Goal: Task Accomplishment & Management: Complete application form

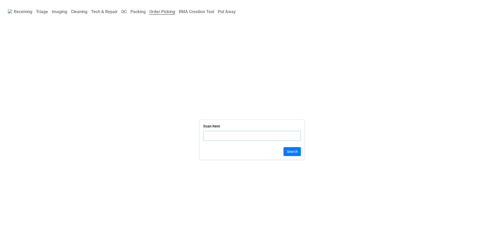
click at [219, 136] on input "text" at bounding box center [252, 136] width 98 height 10
type input "TRD-000003"
click button "Search" at bounding box center [291, 151] width 17 height 9
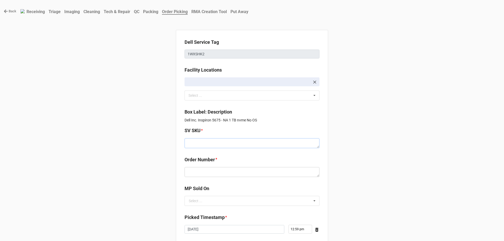
click at [195, 146] on textarea at bounding box center [251, 143] width 135 height 10
type textarea "D.I5675.NOOS.XXXXXX.XXXXXX"
type textarea "x"
type textarea "D.I5675.NOOS.XXXXXX.XXXXXXXXXXX.XXXXX.XX1.BU.TWxH"
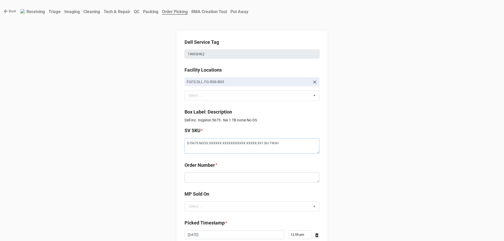
type textarea "x"
type textarea "D.I5675.NOOS.XXXXXX.XXXXXXXXXXX.XXXXX.XX1.BU.TWxH"
click at [192, 170] on textarea at bounding box center [251, 172] width 135 height 10
paste textarea "5033889"
type textarea "x"
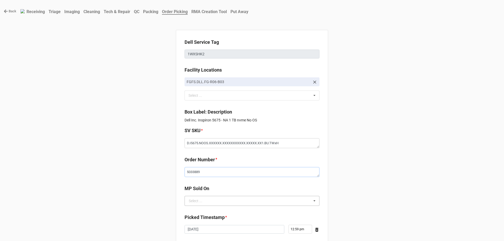
type textarea "5033889"
click at [203, 196] on div "Select ... D2C" at bounding box center [251, 201] width 135 height 10
click at [199, 211] on div "D2C" at bounding box center [252, 211] width 134 height 10
type textarea "x"
click at [133, 184] on div "Back Receiving Triage Imaging Cleaning Tech & Repair QC Packing Order Picking R…" at bounding box center [252, 165] width 504 height 330
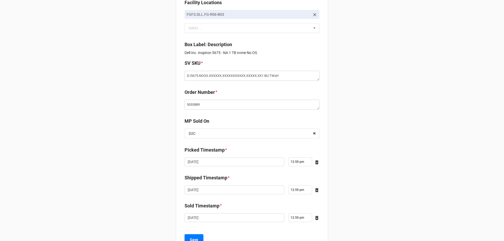
scroll to position [79, 0]
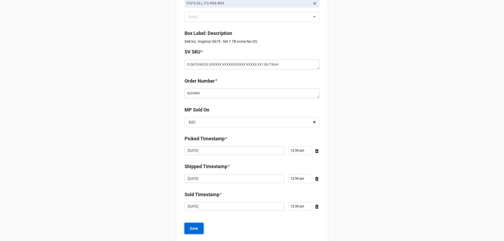
click at [195, 230] on b "Save" at bounding box center [194, 229] width 8 height 6
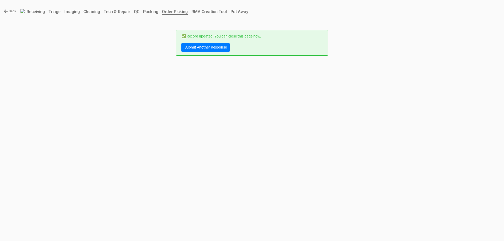
scroll to position [0, 0]
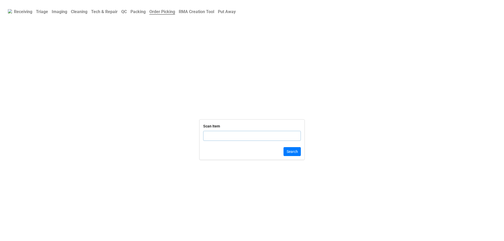
click at [232, 138] on input "text" at bounding box center [252, 136] width 98 height 10
click button "Search" at bounding box center [291, 151] width 17 height 9
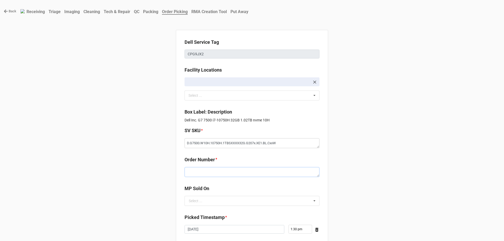
click at [236, 173] on textarea at bounding box center [251, 172] width 135 height 10
paste textarea "5033892"
type textarea "x"
type textarea "5033892"
click at [226, 197] on input "text" at bounding box center [252, 200] width 134 height 9
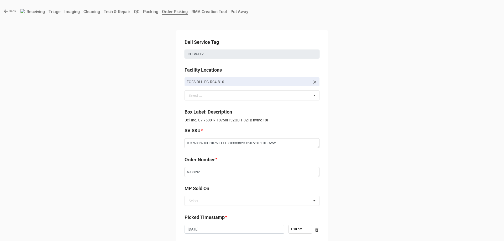
click at [232, 218] on b "Picked Timestamp *" at bounding box center [251, 218] width 135 height 9
click at [217, 202] on input "text" at bounding box center [252, 200] width 134 height 9
click at [220, 208] on div "D2C" at bounding box center [252, 211] width 134 height 10
type textarea "x"
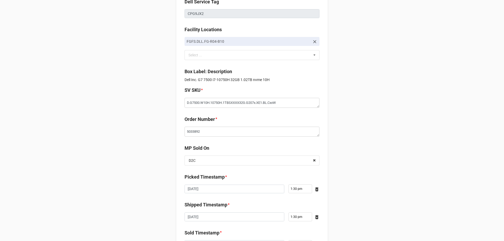
scroll to position [89, 0]
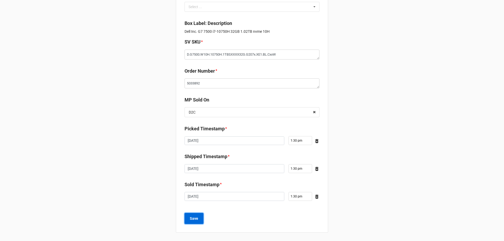
click at [197, 221] on button "Save" at bounding box center [193, 218] width 19 height 11
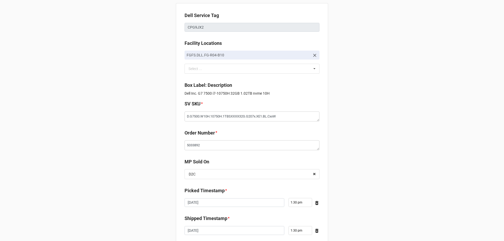
scroll to position [0, 0]
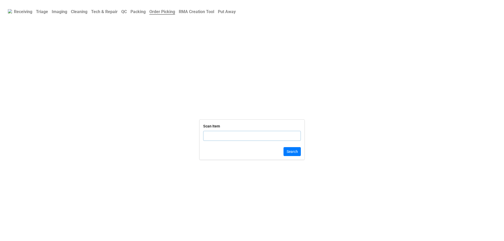
click at [237, 135] on input "text" at bounding box center [252, 136] width 98 height 10
type input "DLRTN1724430406883"
click button "Search" at bounding box center [291, 151] width 17 height 9
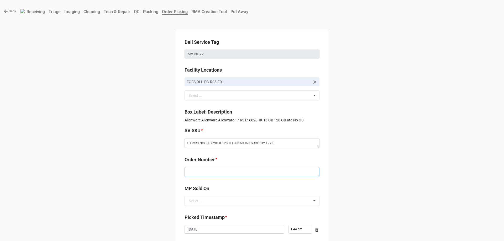
click at [219, 174] on textarea at bounding box center [251, 172] width 135 height 10
paste textarea "5033893"
type textarea "x"
type textarea "5033893"
click at [204, 199] on input "text" at bounding box center [252, 200] width 134 height 9
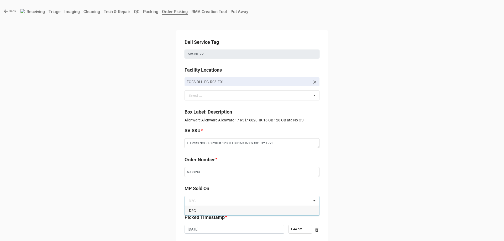
click at [198, 212] on div "D2C" at bounding box center [252, 211] width 134 height 10
type textarea "x"
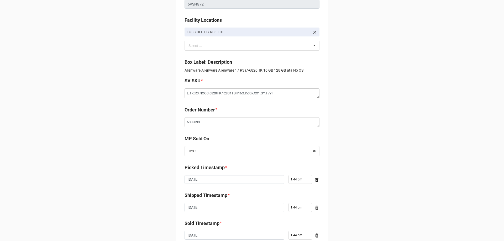
scroll to position [89, 0]
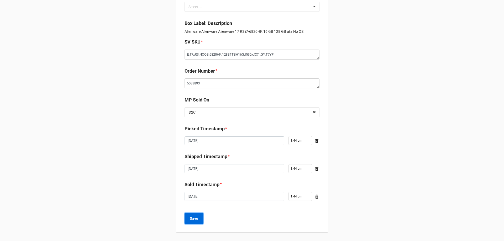
click at [192, 223] on button "Save" at bounding box center [193, 218] width 19 height 11
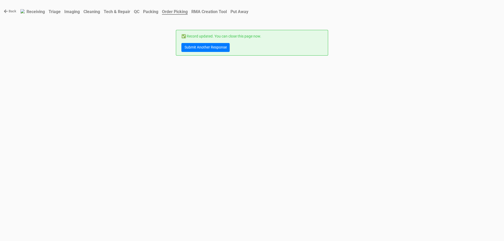
scroll to position [0, 0]
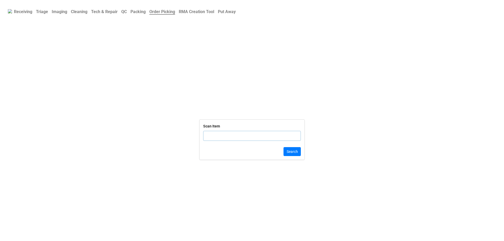
click at [214, 144] on div "Scan Item" at bounding box center [252, 134] width 98 height 22
click at [218, 138] on input "text" at bounding box center [252, 136] width 98 height 10
click button "Search" at bounding box center [291, 151] width 17 height 9
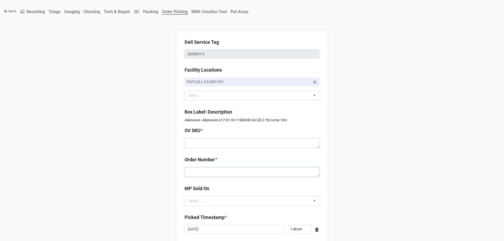
click at [202, 170] on textarea at bounding box center [251, 172] width 135 height 10
paste textarea "5033895"
type textarea "x"
type textarea "5033895"
click at [215, 147] on textarea at bounding box center [251, 143] width 135 height 10
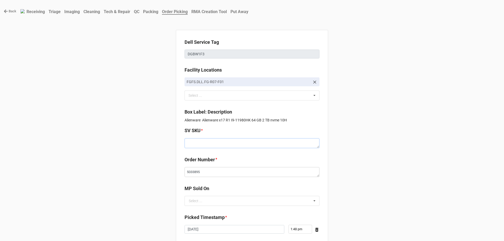
paste textarea "E.X17R1.W10H.11980H.2TBS2TBS64G.G308Q.XE1.WH.BxxW"
type textarea "x"
type textarea "E.X17R1.W10H.11980H.2TBS2TBS64G.G308Q.XE1.WH.BxxW"
click at [207, 197] on input "text" at bounding box center [252, 200] width 134 height 9
click at [207, 206] on div "D2C" at bounding box center [252, 211] width 134 height 10
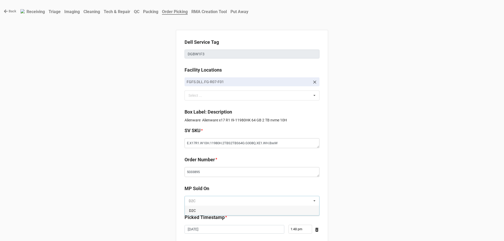
type textarea "x"
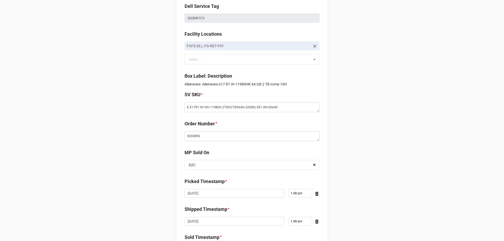
scroll to position [89, 0]
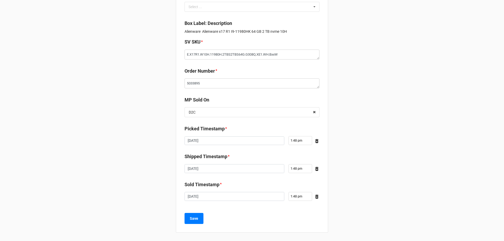
click at [203, 216] on div "Save" at bounding box center [251, 218] width 135 height 11
click at [198, 222] on button "Save" at bounding box center [193, 218] width 19 height 11
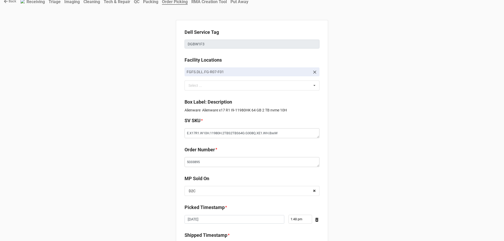
scroll to position [0, 0]
